Goal: Subscribe to service/newsletter

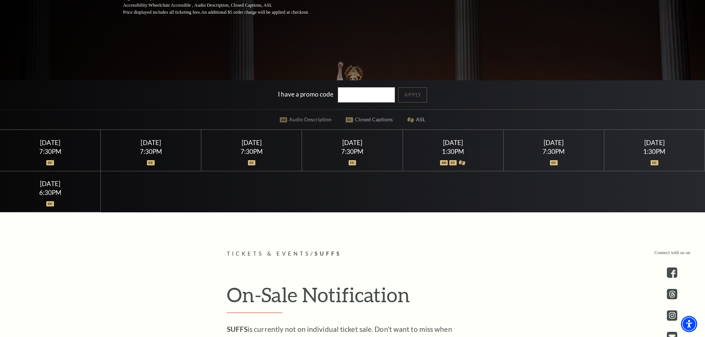
scroll to position [296, 0]
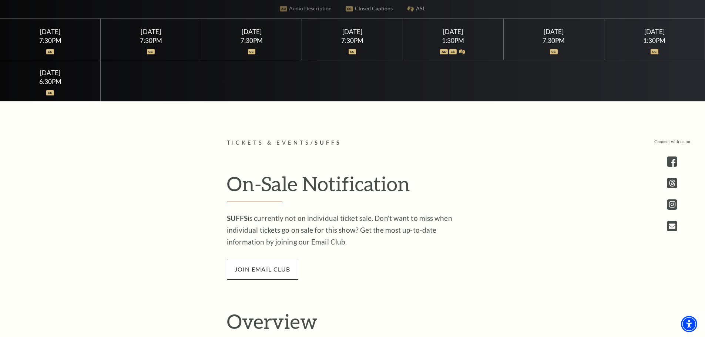
click at [266, 270] on span "join email club" at bounding box center [262, 269] width 71 height 21
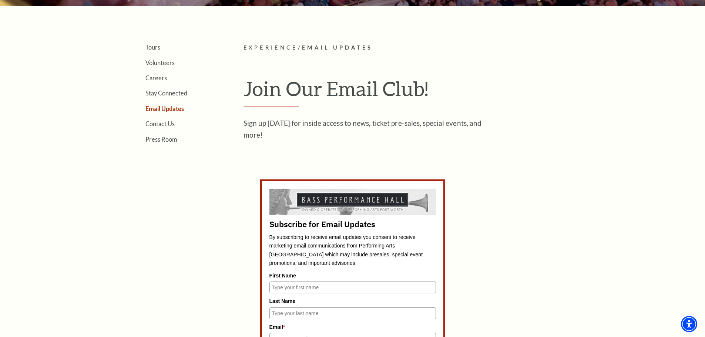
scroll to position [259, 0]
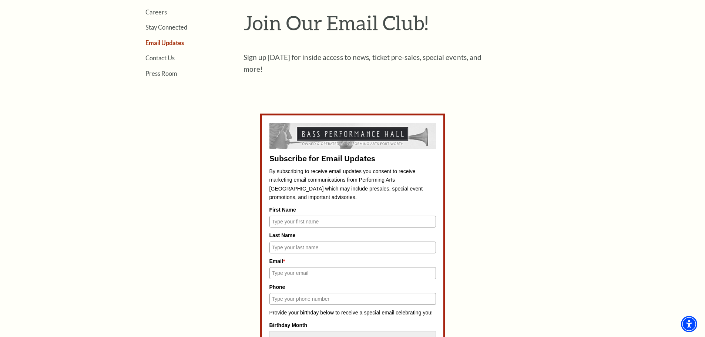
click at [297, 223] on input "First Name" at bounding box center [352, 222] width 166 height 12
type input "Kelly"
type input "Schubert"
type input "kellysc@plano.gov"
type input "9727694454"
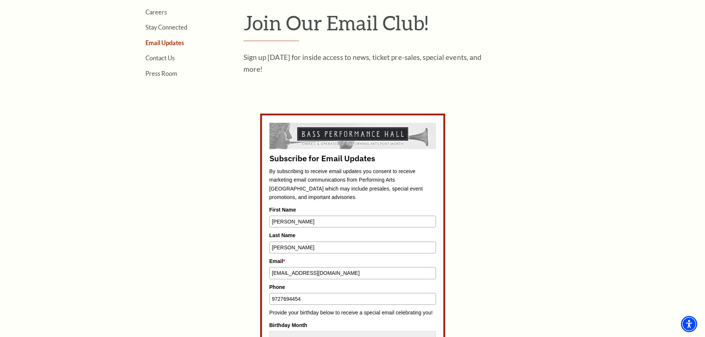
click at [317, 274] on input "kellysc@plano.gov" at bounding box center [352, 273] width 166 height 12
type input "k"
type input "theschubert5@msn.com"
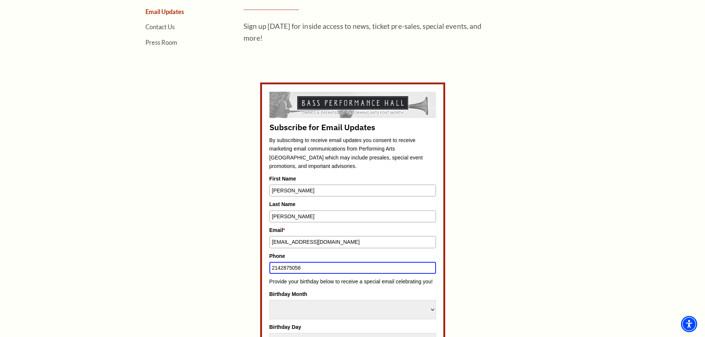
scroll to position [333, 0]
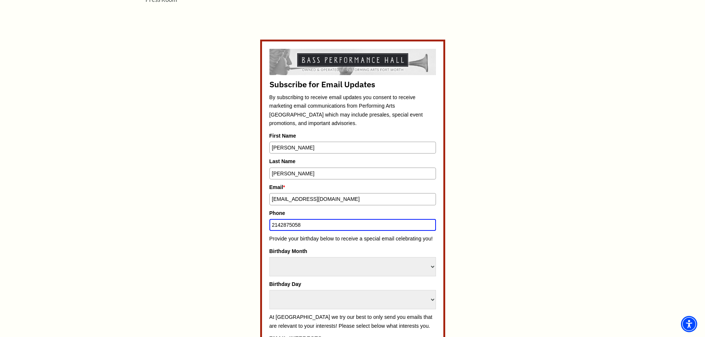
type input "2142875058"
click at [306, 265] on select "Select Month January February March April May June July August September Octobe…" at bounding box center [352, 266] width 166 height 19
select select "August"
click at [269, 257] on select "Select Month January February March April May June July August September Octobe…" at bounding box center [352, 266] width 166 height 19
click at [292, 304] on select "Select Day 1 2 3 4 5 6 7 8 9 10 11 12 13 14 15 16 17 18 19 20 21 22 23 24" at bounding box center [352, 299] width 166 height 19
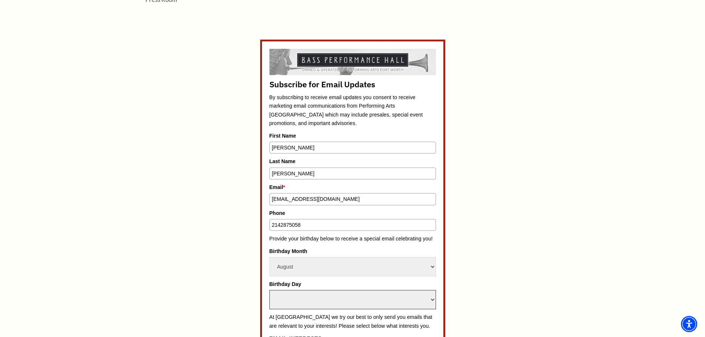
select select "26"
click at [269, 290] on select "Select Day 1 2 3 4 5 6 7 8 9 10 11 12 13 14 15 16 17 18 19 20 21 22 23 24" at bounding box center [352, 299] width 166 height 19
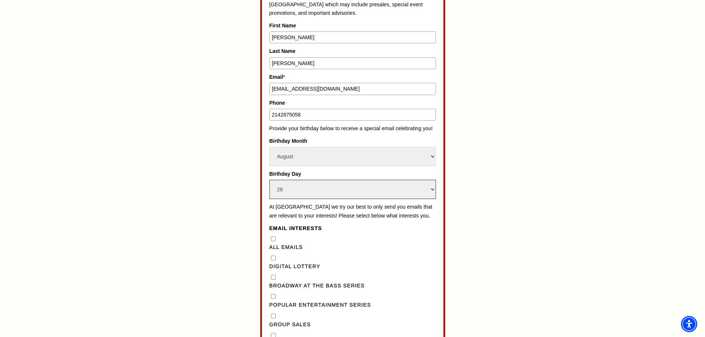
scroll to position [444, 0]
click at [273, 240] on Emails"] "All Emails" at bounding box center [273, 238] width 5 height 5
checkbox Emails"] "true"
click at [273, 260] on Lottery"] "Digital Lottery" at bounding box center [273, 257] width 5 height 5
checkbox Lottery"] "true"
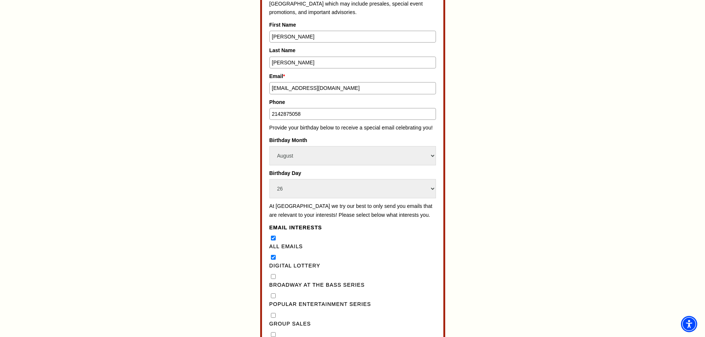
click at [273, 279] on Series"] "Broadway at the Bass Series" at bounding box center [273, 276] width 5 height 5
checkbox Series"] "true"
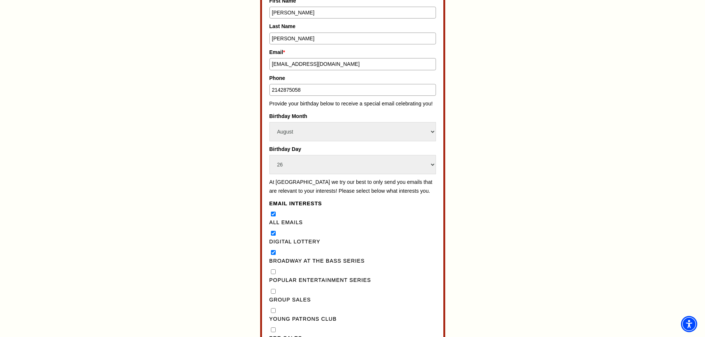
scroll to position [481, 0]
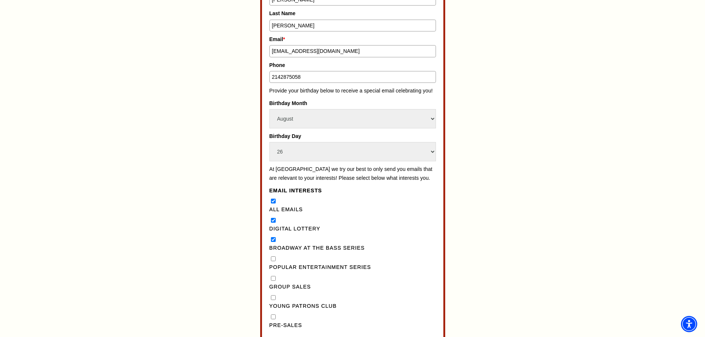
click at [272, 261] on Series"] "Popular Entertainment Series" at bounding box center [273, 258] width 5 height 5
checkbox Series"] "true"
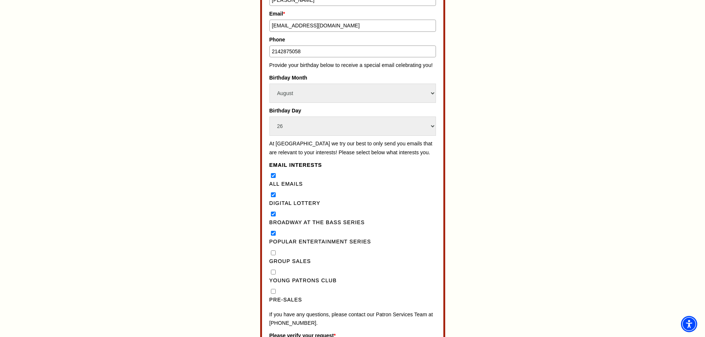
scroll to position [518, 0]
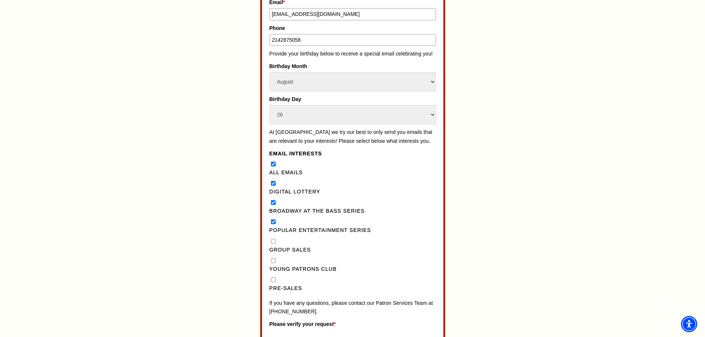
click at [274, 282] on input "Pre-Sales" at bounding box center [273, 279] width 5 height 5
checkbox input "true"
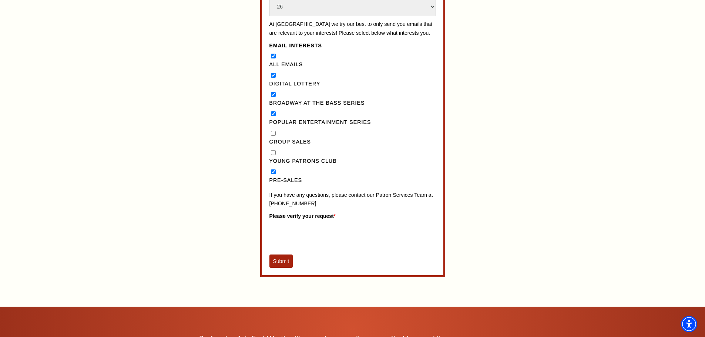
scroll to position [629, 0]
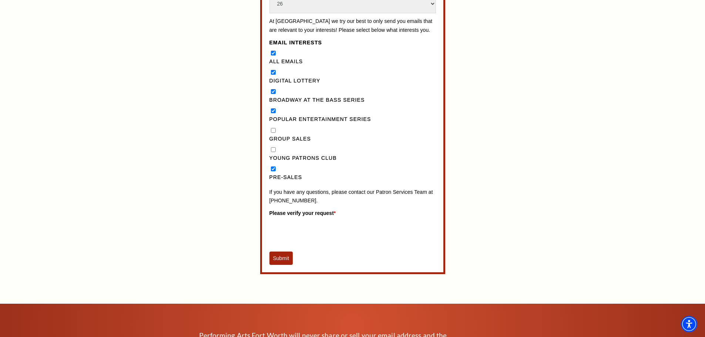
click at [279, 265] on button "Submit" at bounding box center [281, 258] width 24 height 13
